Goal: Task Accomplishment & Management: Use online tool/utility

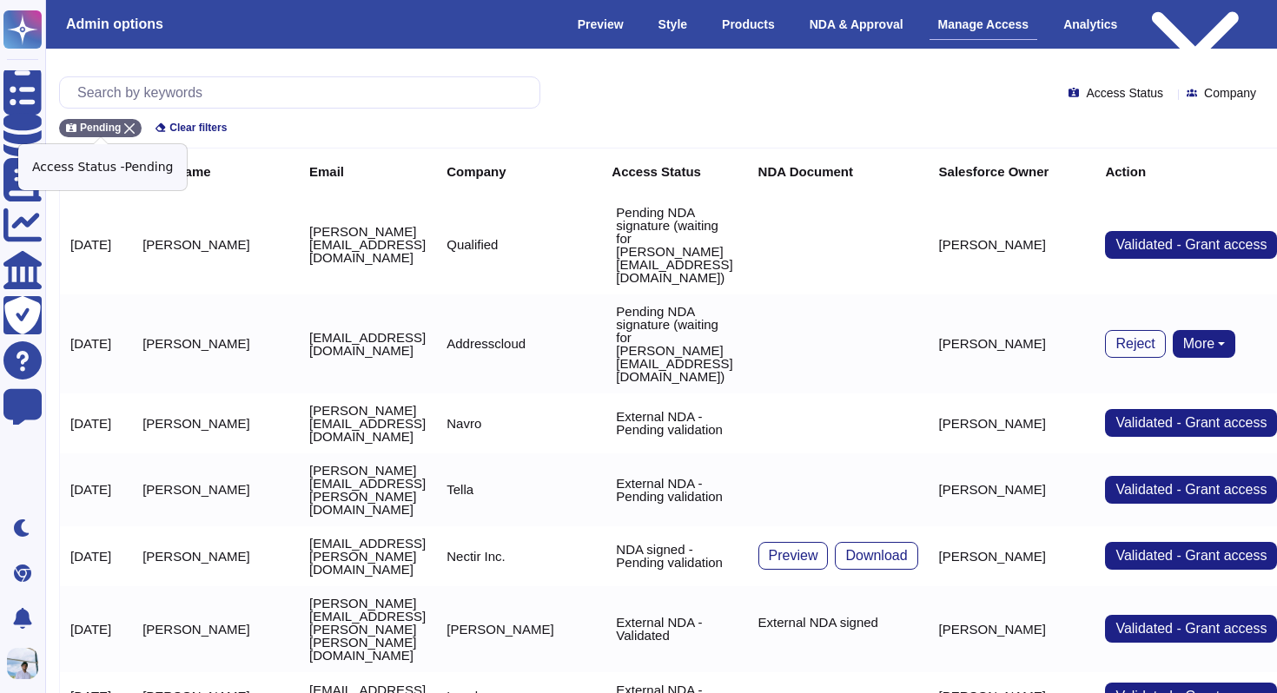
click at [125, 125] on icon at bounding box center [129, 128] width 10 height 10
click at [157, 85] on input "text" at bounding box center [304, 92] width 471 height 30
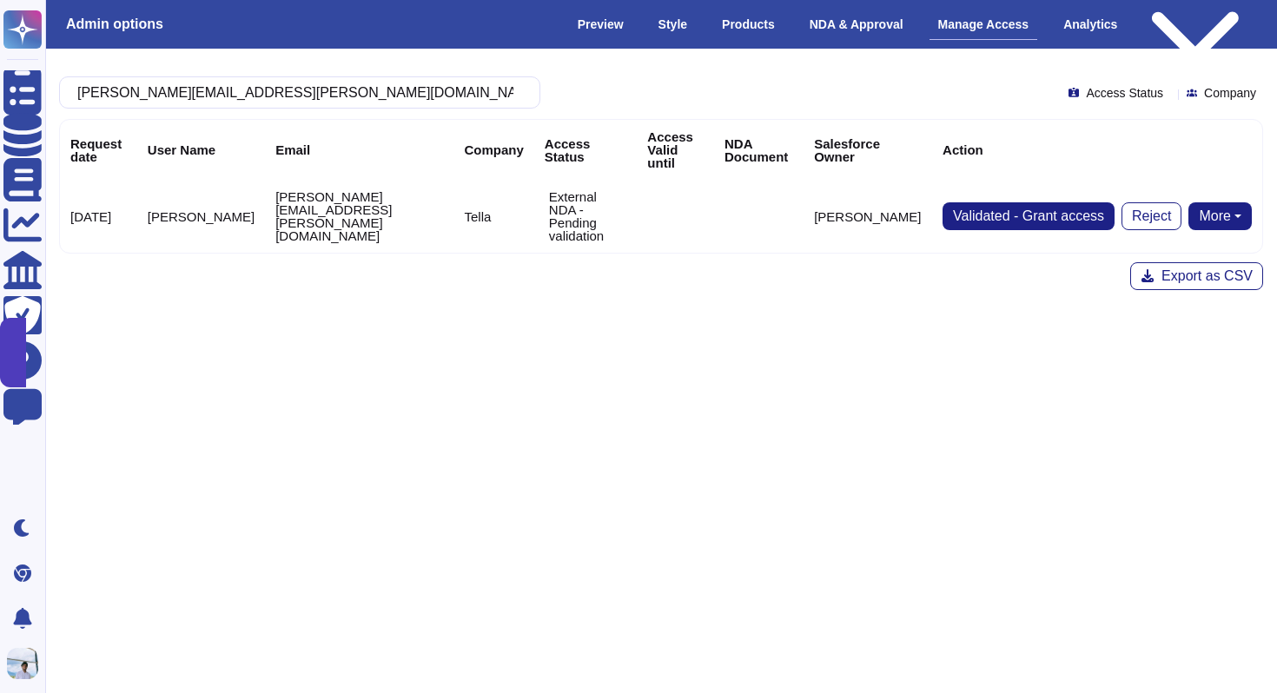
type input "[PERSON_NAME][EMAIL_ADDRESS][PERSON_NAME][DOMAIN_NAME]"
click at [1224, 202] on button "More" at bounding box center [1220, 216] width 63 height 28
click at [1176, 261] on link "Send NDA" at bounding box center [1156, 271] width 192 height 21
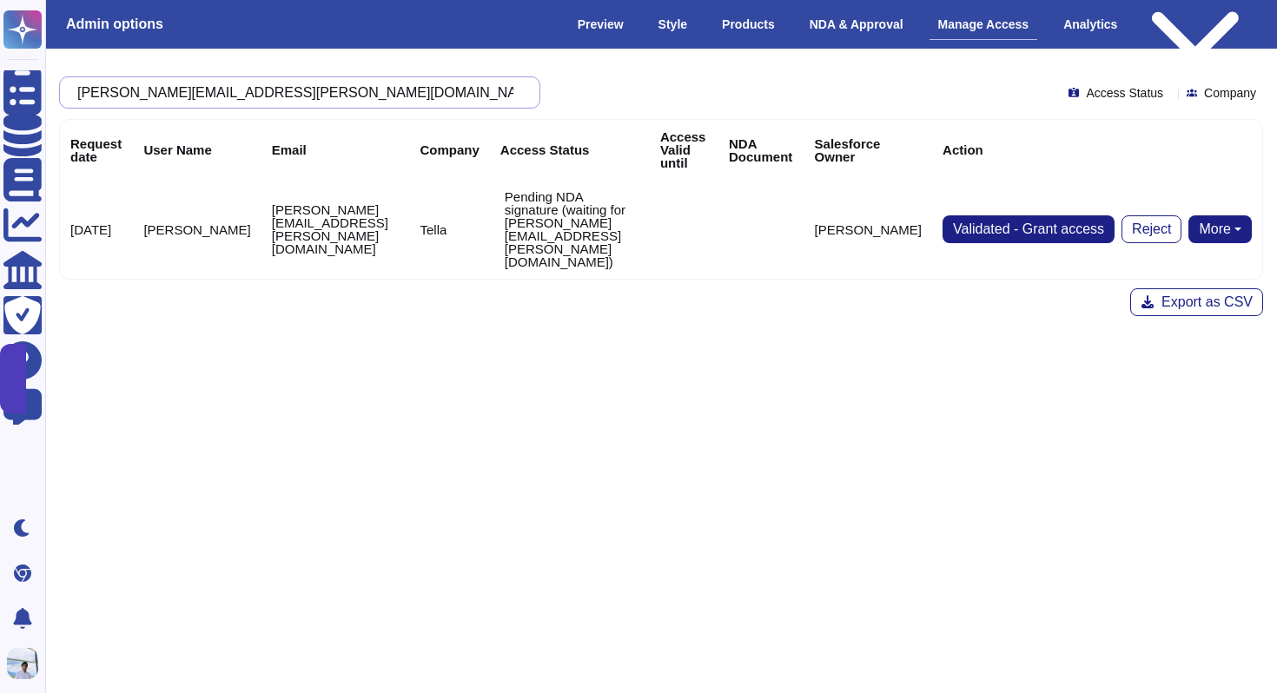
click at [226, 90] on input "[PERSON_NAME][EMAIL_ADDRESS][PERSON_NAME][DOMAIN_NAME]" at bounding box center [296, 92] width 454 height 30
paste input "text"
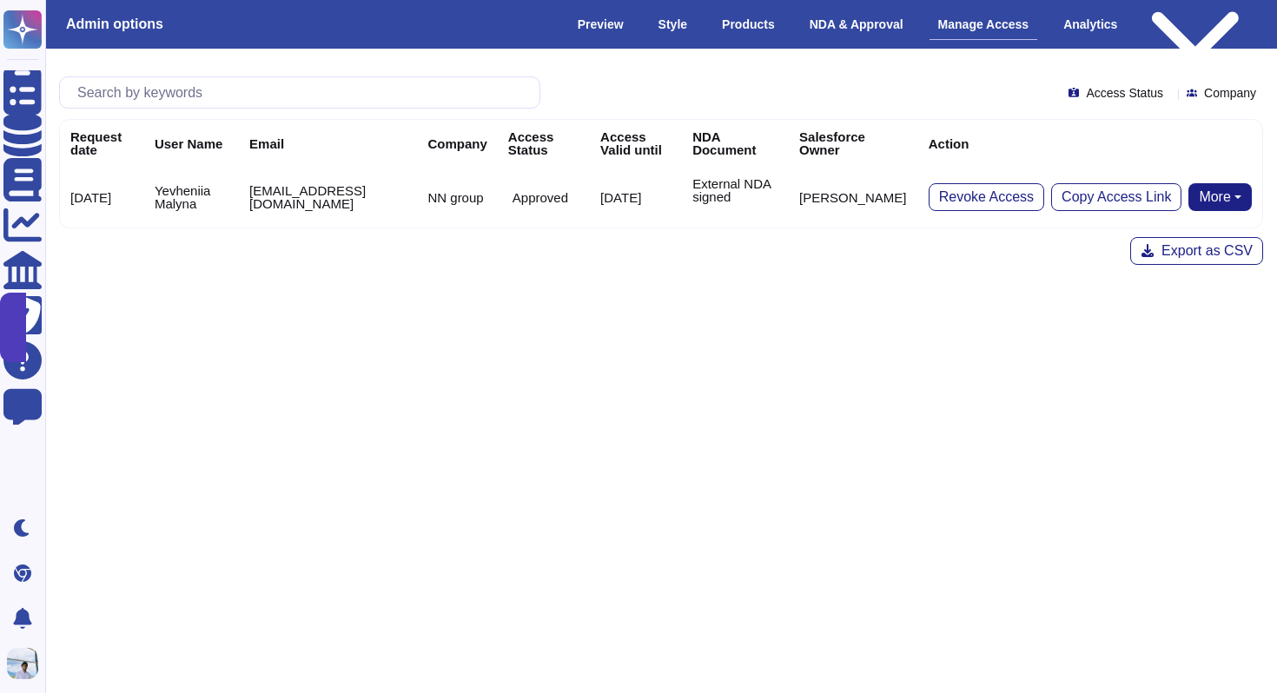
type input "[EMAIL_ADDRESS][DOMAIN_NAME]"
